Goal: Task Accomplishment & Management: Use online tool/utility

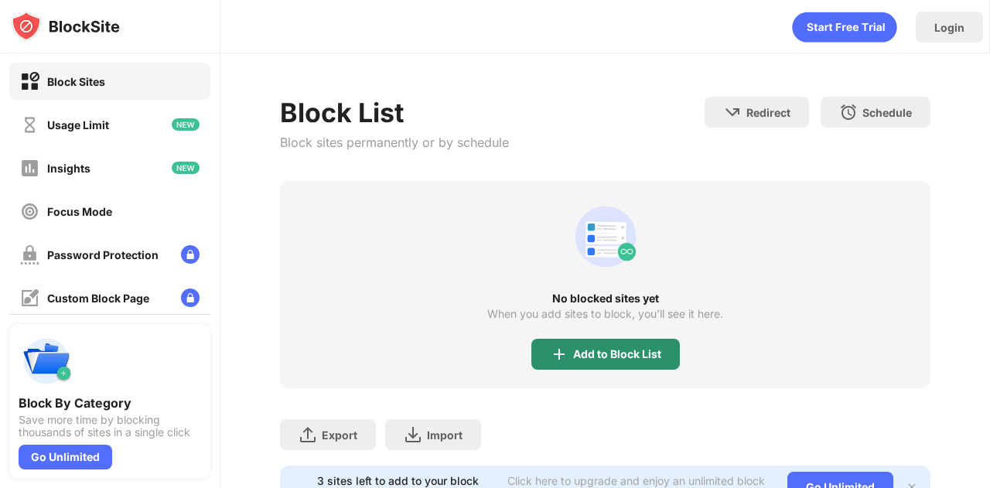
click at [594, 343] on div "Add to Block List" at bounding box center [605, 354] width 149 height 31
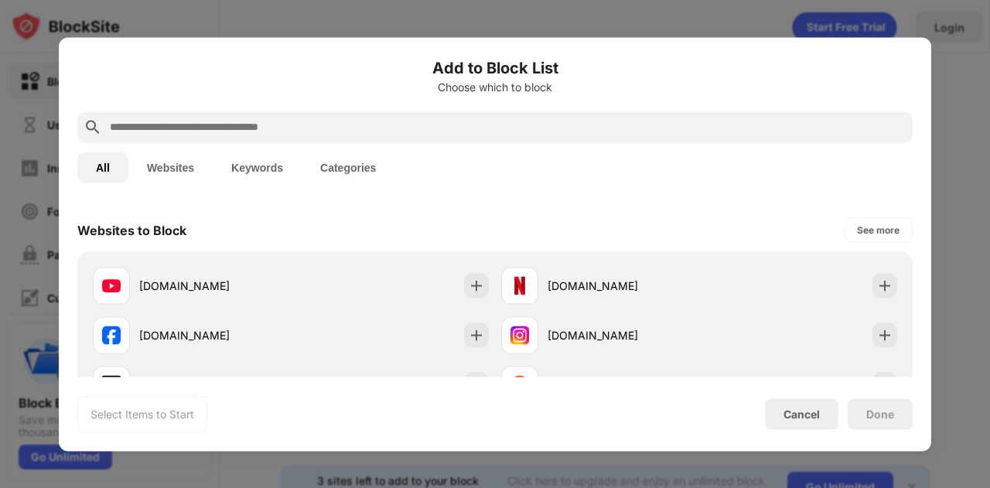
scroll to position [227, 0]
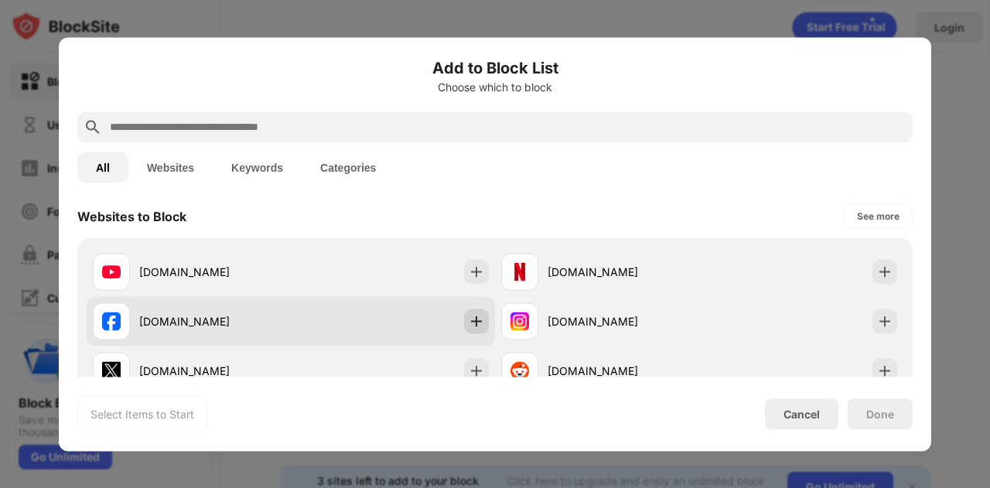
click at [470, 326] on img at bounding box center [476, 320] width 15 height 15
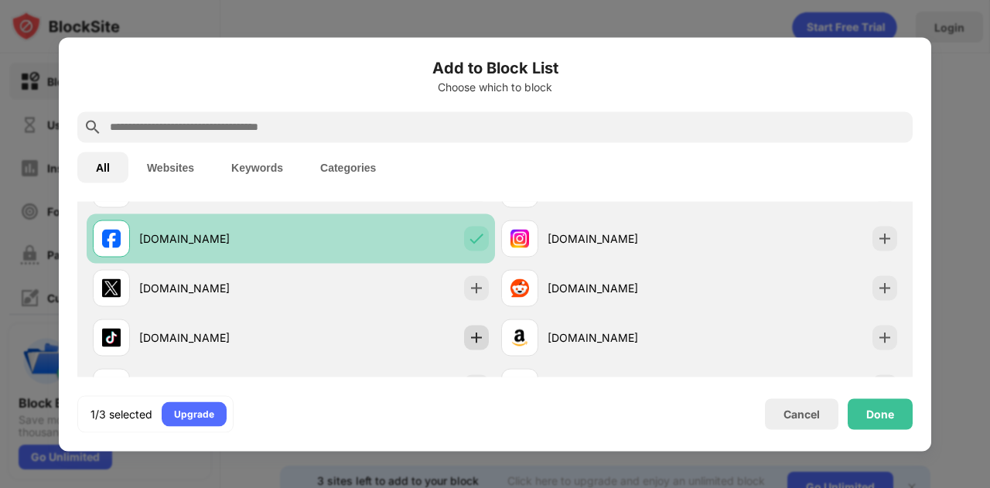
scroll to position [310, 0]
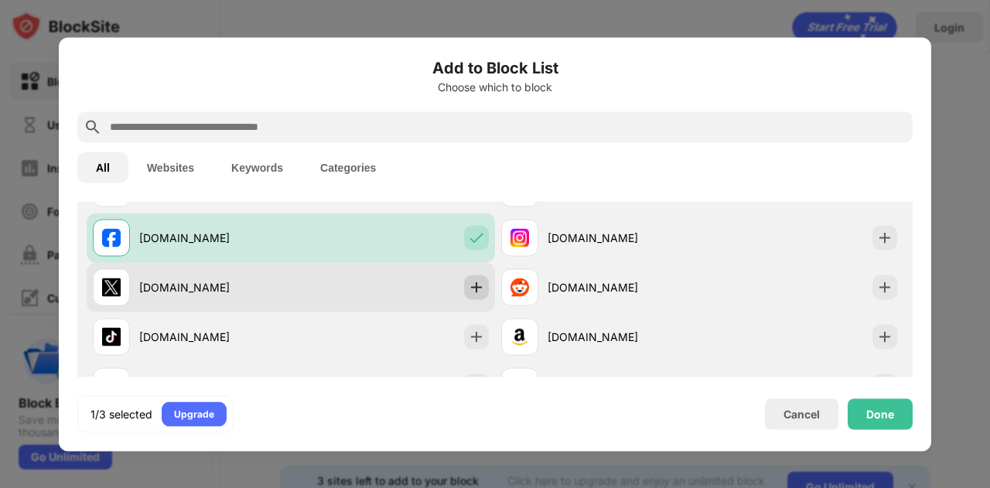
click at [475, 285] on img at bounding box center [476, 286] width 15 height 15
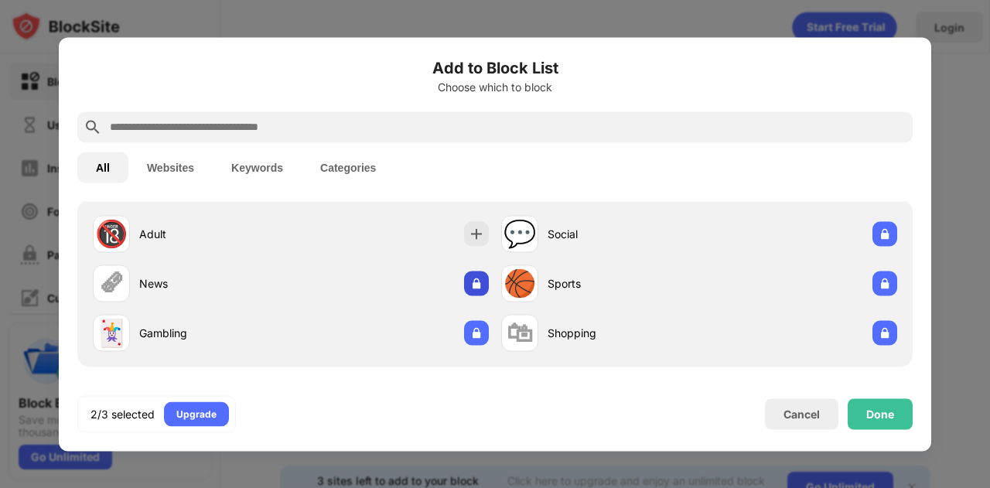
scroll to position [38, 0]
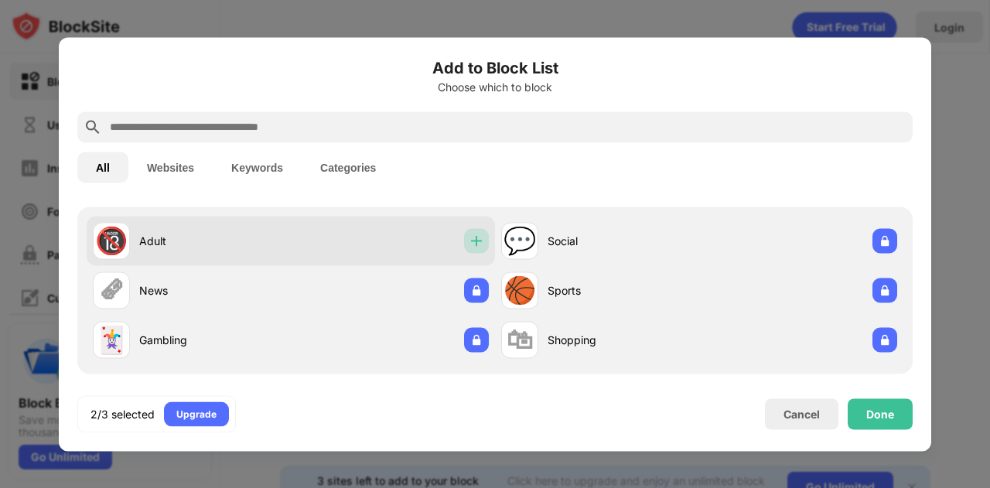
click at [471, 250] on div at bounding box center [476, 240] width 25 height 25
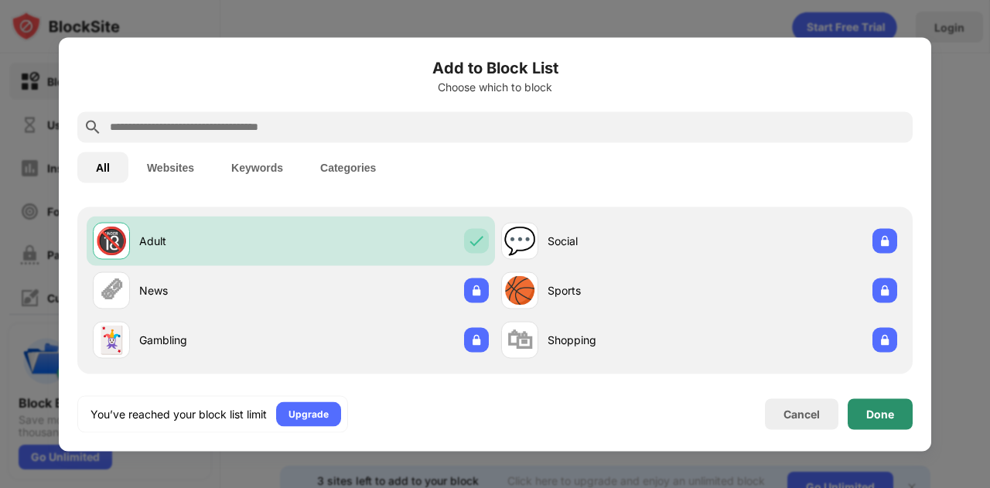
click at [876, 411] on div "Done" at bounding box center [880, 414] width 28 height 12
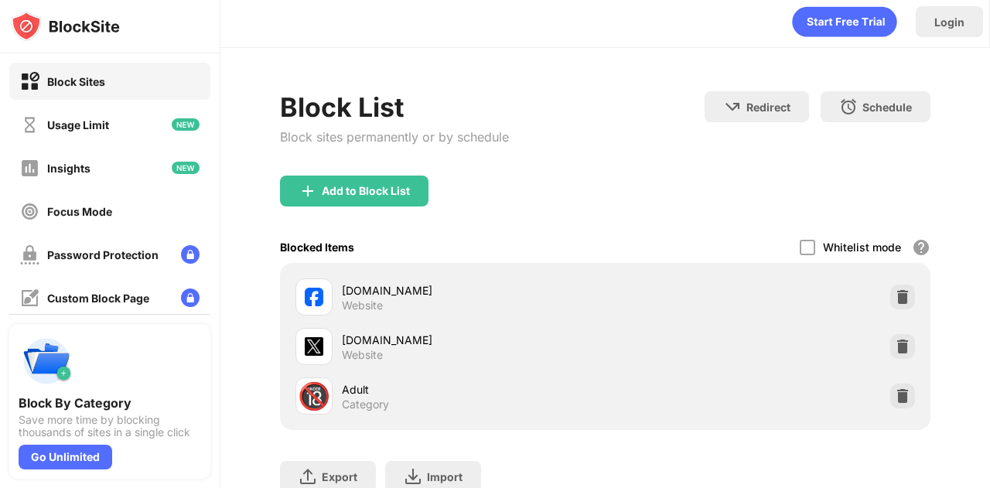
scroll to position [0, 0]
